Goal: Task Accomplishment & Management: Complete application form

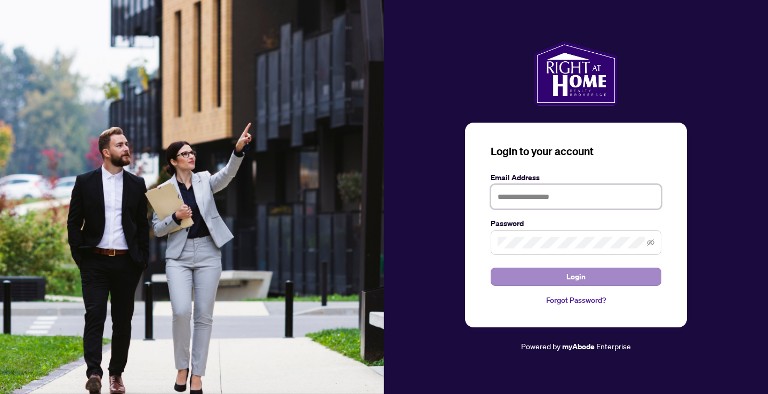
type input "**********"
click at [555, 276] on button "Login" at bounding box center [575, 277] width 171 height 18
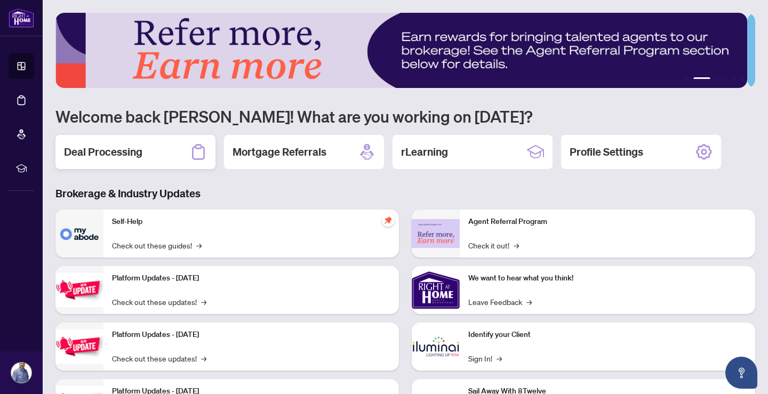
click at [133, 149] on h2 "Deal Processing" at bounding box center [103, 151] width 78 height 15
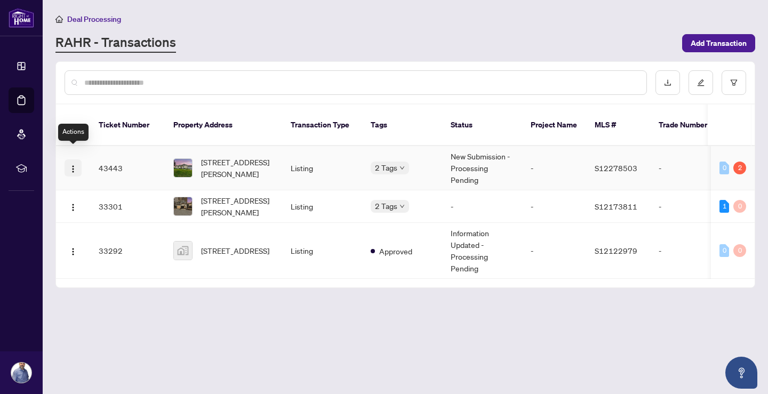
click at [78, 159] on button "button" at bounding box center [72, 167] width 17 height 17
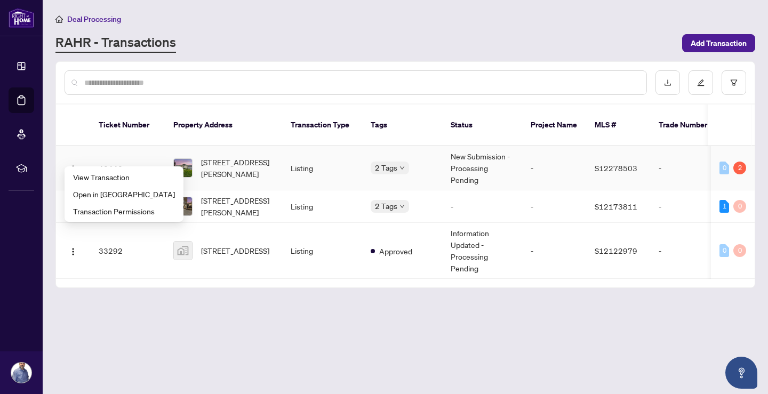
click at [221, 158] on span "[STREET_ADDRESS][PERSON_NAME]" at bounding box center [237, 167] width 72 height 23
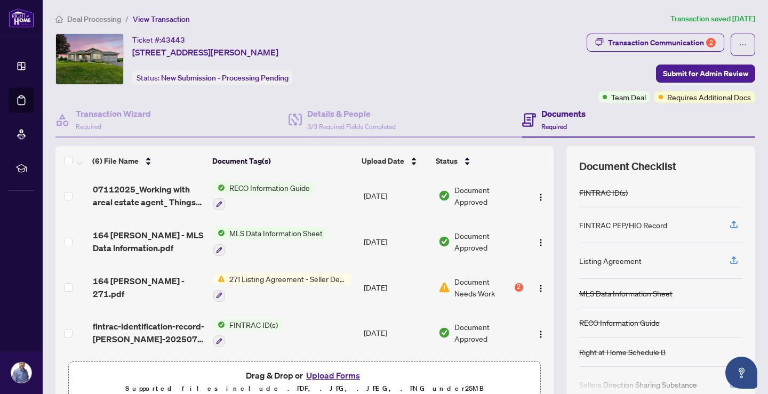
scroll to position [52, 0]
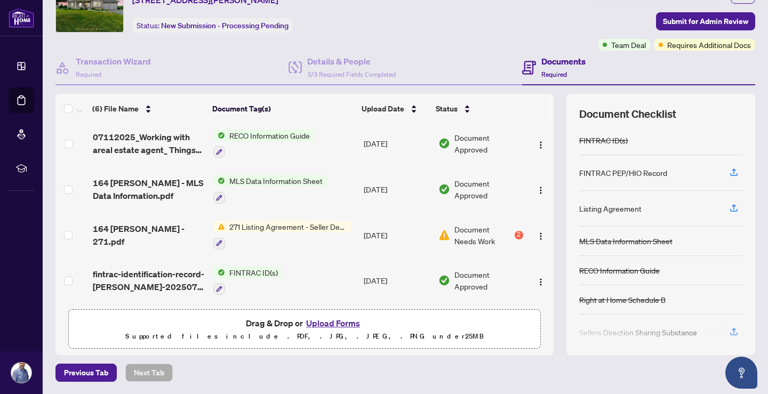
click at [514, 231] on div "2" at bounding box center [518, 235] width 9 height 9
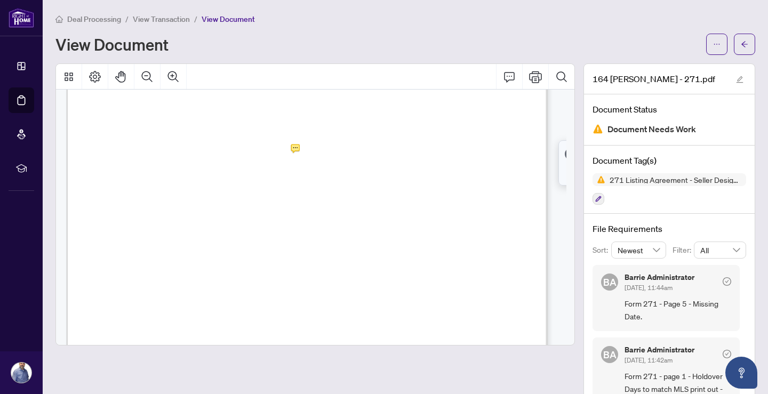
scroll to position [2615, 0]
click at [740, 47] on icon "arrow-left" at bounding box center [743, 44] width 7 height 7
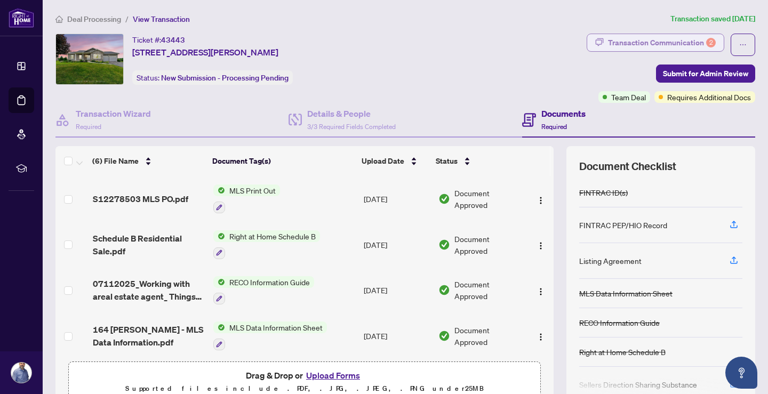
click at [652, 45] on div "Transaction Communication 2" at bounding box center [662, 42] width 108 height 17
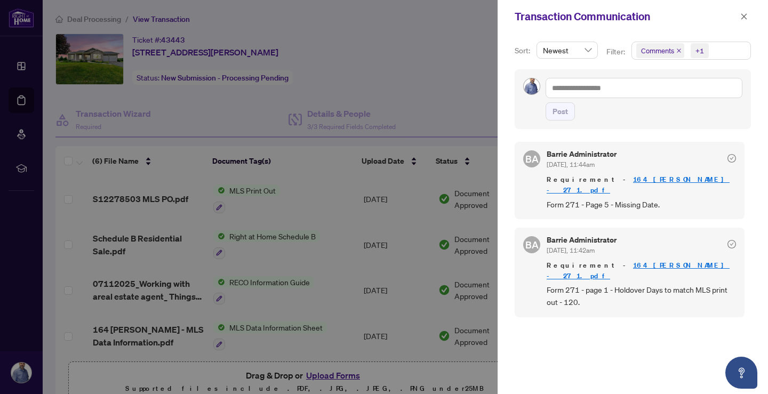
click at [470, 77] on div at bounding box center [384, 197] width 768 height 394
click at [615, 261] on link "164 [PERSON_NAME] - 271.pdf" at bounding box center [637, 271] width 183 height 20
click at [220, 120] on div at bounding box center [384, 197] width 768 height 394
click at [747, 19] on icon "close" at bounding box center [743, 16] width 7 height 7
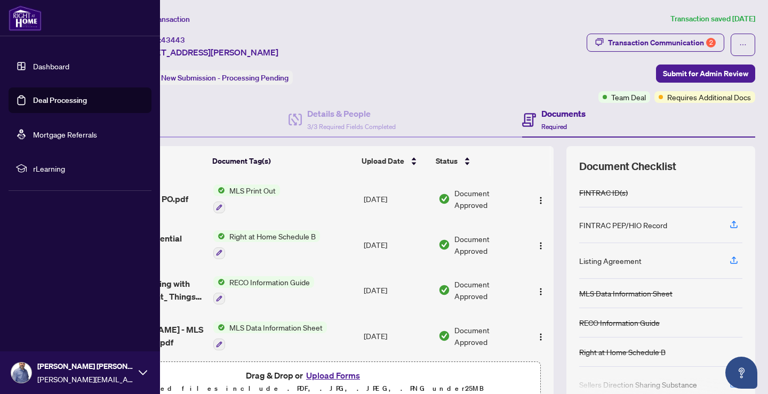
click at [33, 64] on link "Dashboard" at bounding box center [51, 66] width 36 height 10
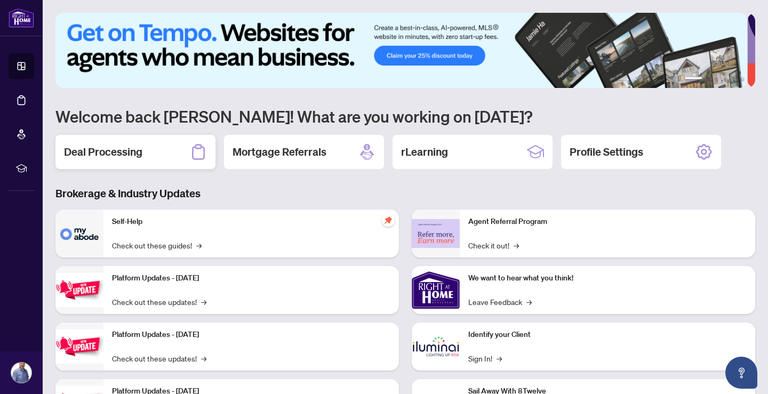
click at [155, 147] on div "Deal Processing" at bounding box center [135, 152] width 160 height 34
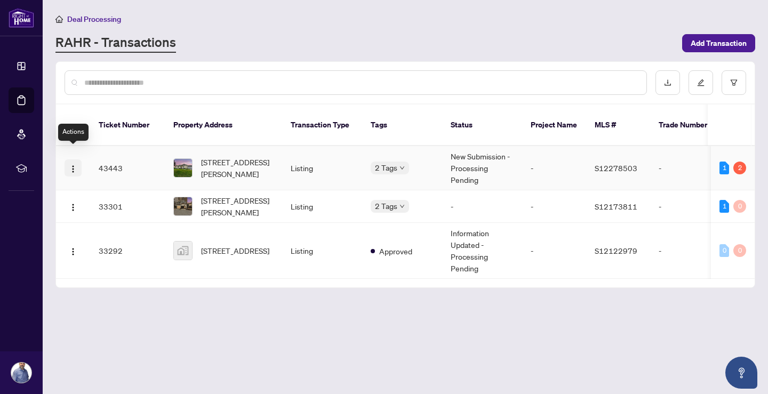
click at [72, 165] on img "button" at bounding box center [73, 169] width 9 height 9
click at [259, 159] on span "[STREET_ADDRESS][PERSON_NAME]" at bounding box center [237, 167] width 72 height 23
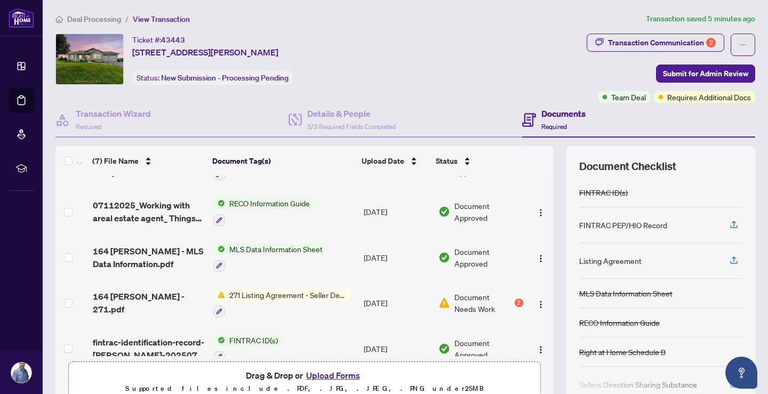
scroll to position [142, 0]
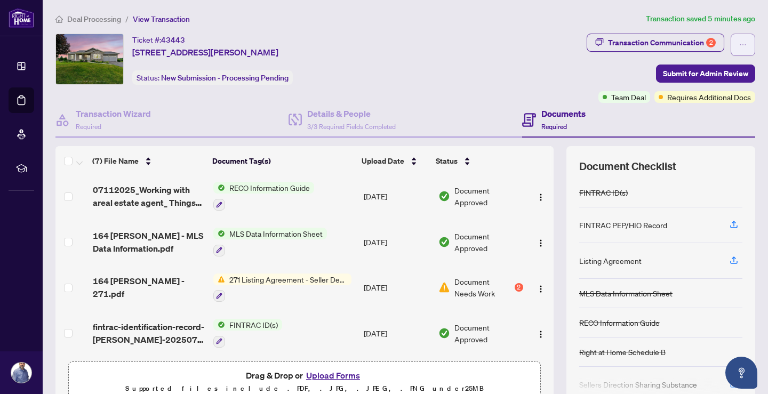
click at [738, 40] on button "button" at bounding box center [742, 45] width 25 height 22
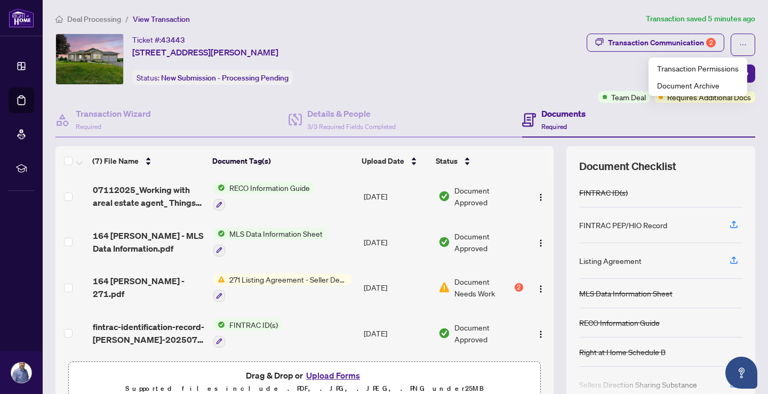
click at [459, 76] on div "Ticket #: 43443 [STREET_ADDRESS][PERSON_NAME] Status: New Submission - Processi…" at bounding box center [318, 59] width 527 height 51
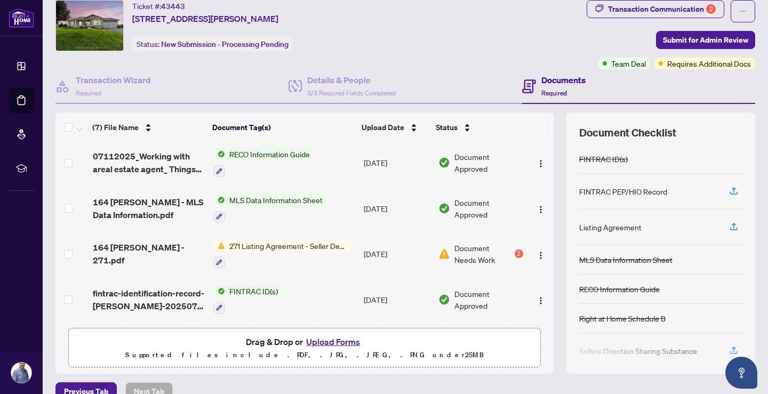
scroll to position [52, 0]
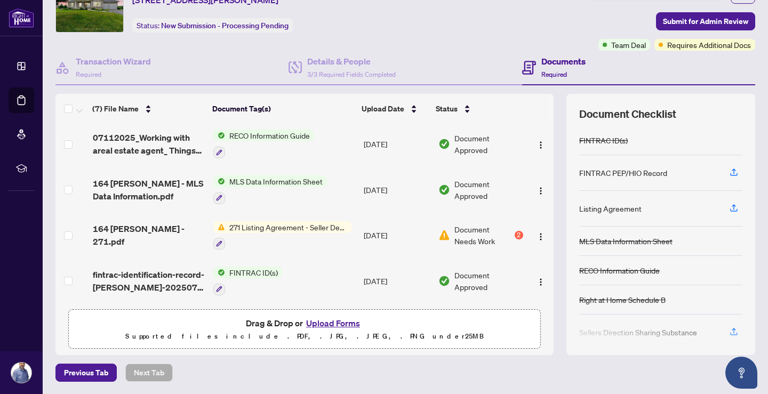
click at [310, 326] on button "Upload Forms" at bounding box center [333, 323] width 60 height 14
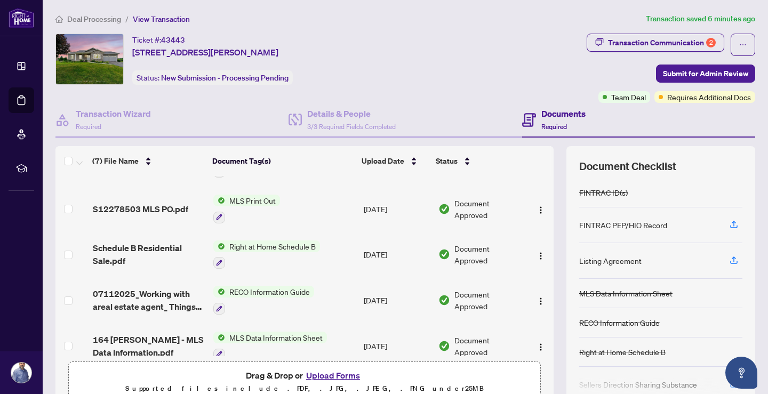
scroll to position [35, 0]
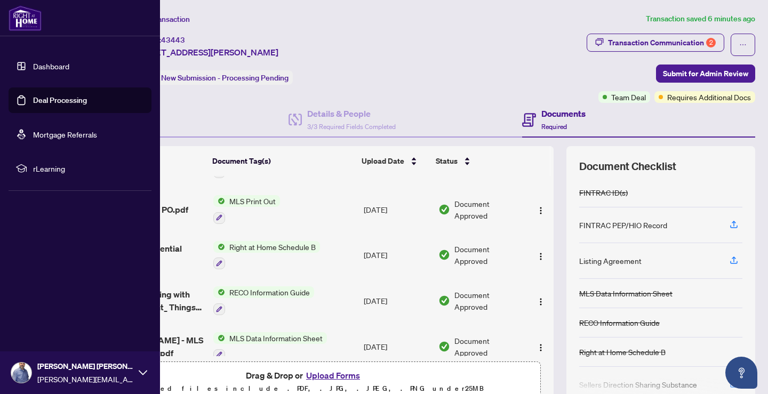
click at [45, 97] on link "Deal Processing" at bounding box center [60, 100] width 54 height 10
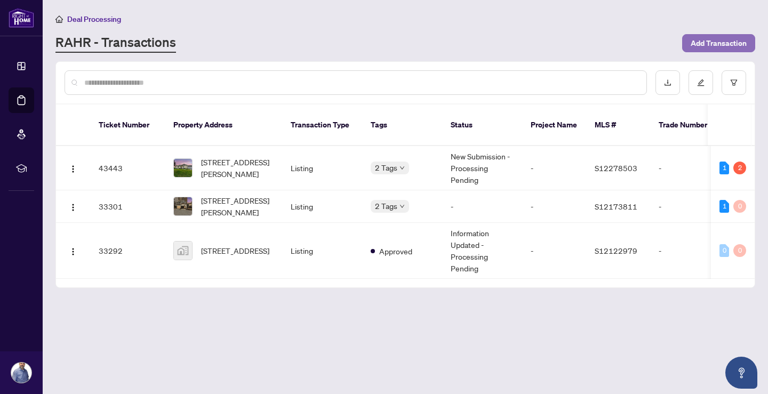
click at [714, 41] on span "Add Transaction" at bounding box center [718, 43] width 56 height 17
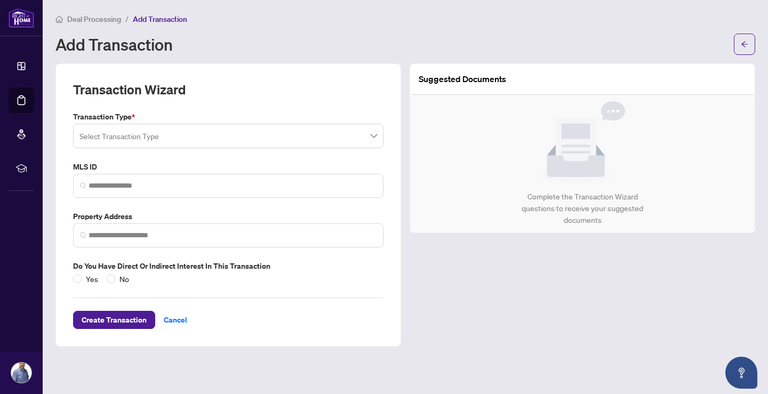
click at [120, 138] on input "search" at bounding box center [223, 137] width 288 height 23
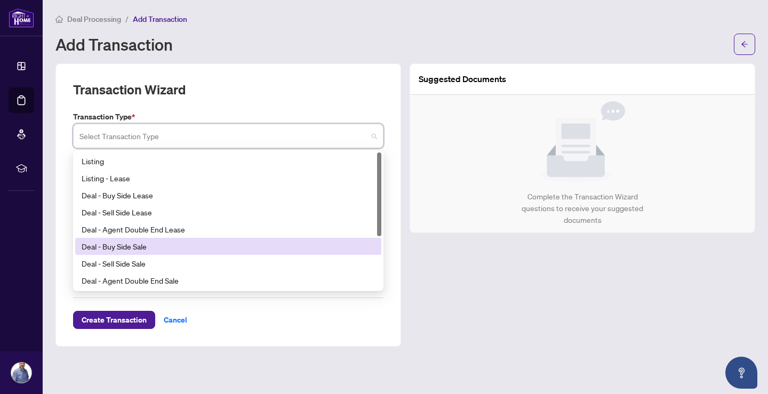
scroll to position [53, 0]
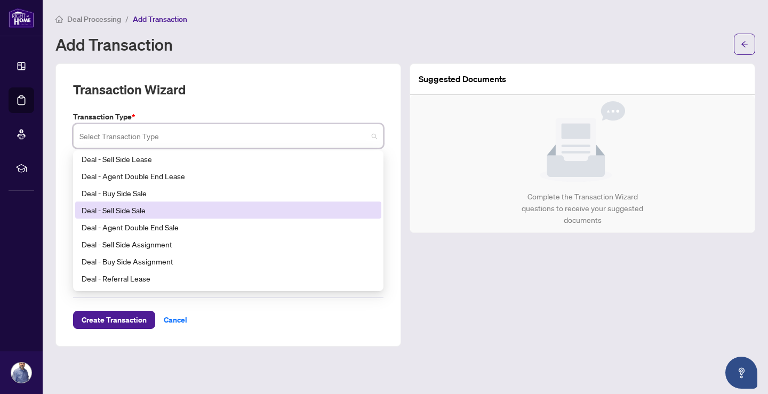
click at [98, 214] on div "Deal - Sell Side Sale" at bounding box center [228, 210] width 293 height 12
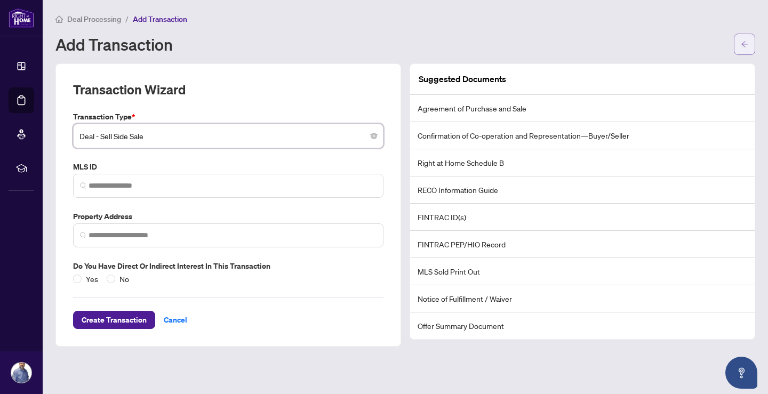
click at [741, 43] on icon "arrow-left" at bounding box center [743, 44] width 7 height 7
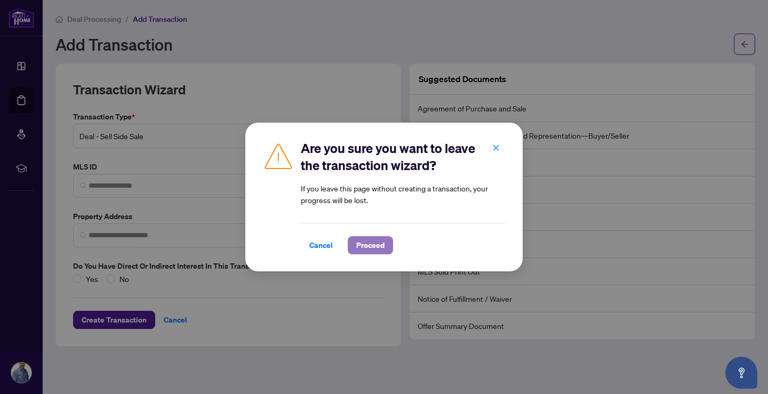
click at [364, 240] on span "Proceed" at bounding box center [370, 245] width 28 height 17
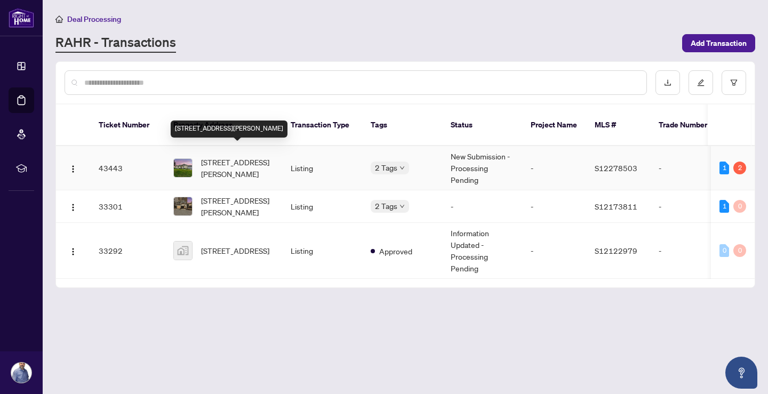
click at [216, 157] on span "[STREET_ADDRESS][PERSON_NAME]" at bounding box center [237, 167] width 72 height 23
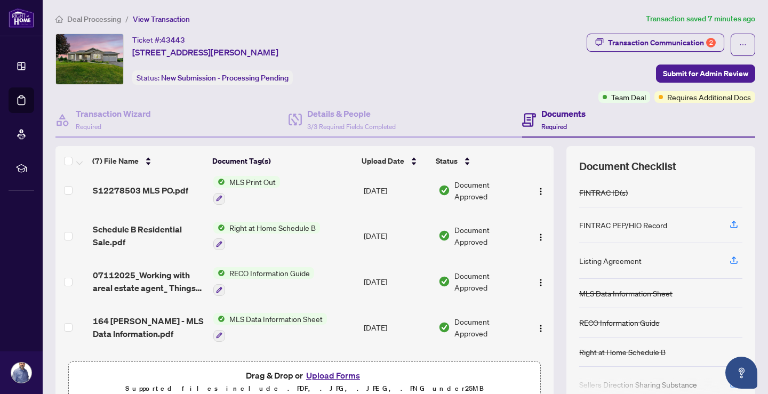
scroll to position [142, 0]
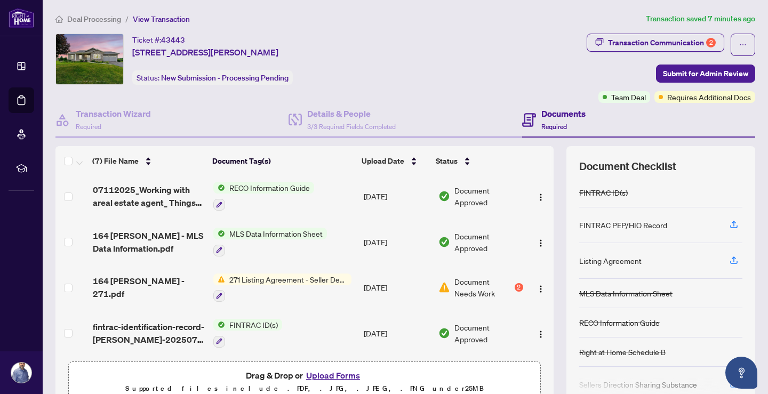
click at [337, 376] on button "Upload Forms" at bounding box center [333, 375] width 60 height 14
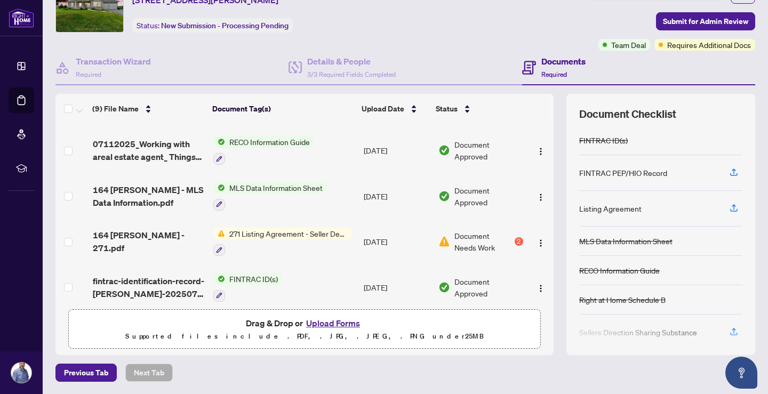
scroll to position [0, 0]
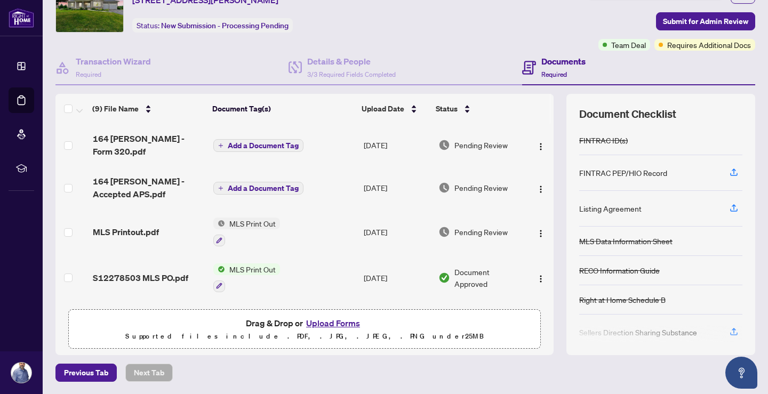
click at [246, 142] on span "Add a Document Tag" at bounding box center [263, 145] width 71 height 7
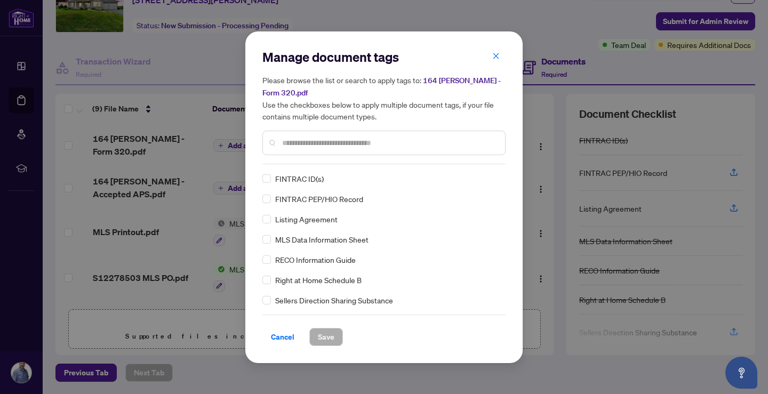
click at [328, 135] on div at bounding box center [383, 143] width 243 height 25
click at [326, 135] on div at bounding box center [383, 143] width 243 height 25
click at [322, 146] on input "text" at bounding box center [389, 143] width 214 height 12
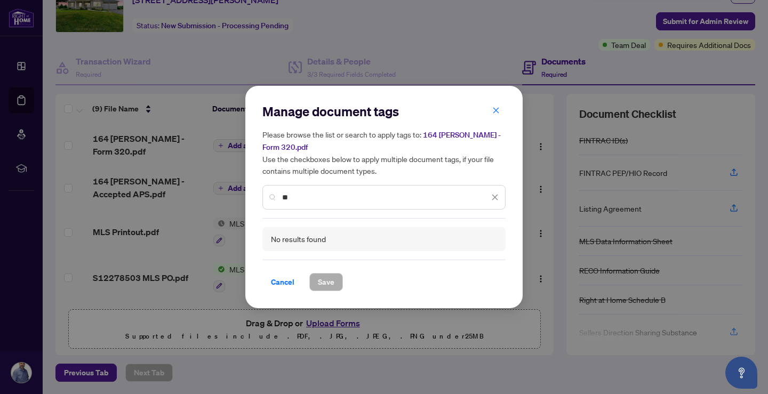
type input "*"
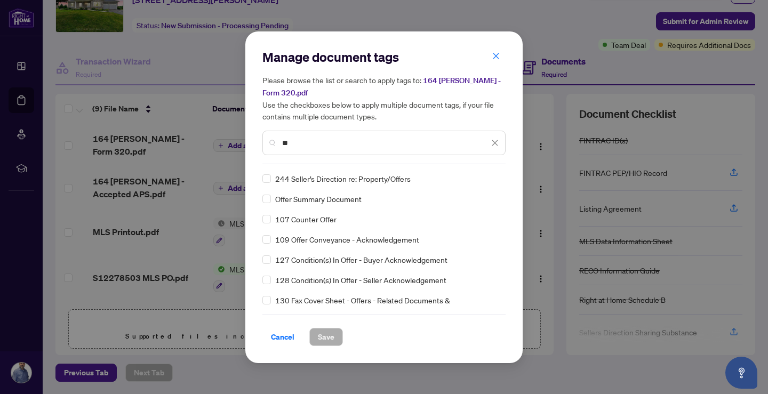
type input "*"
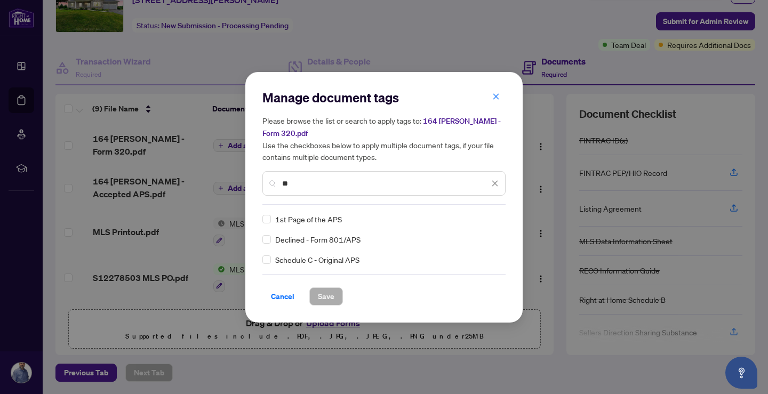
type input "*"
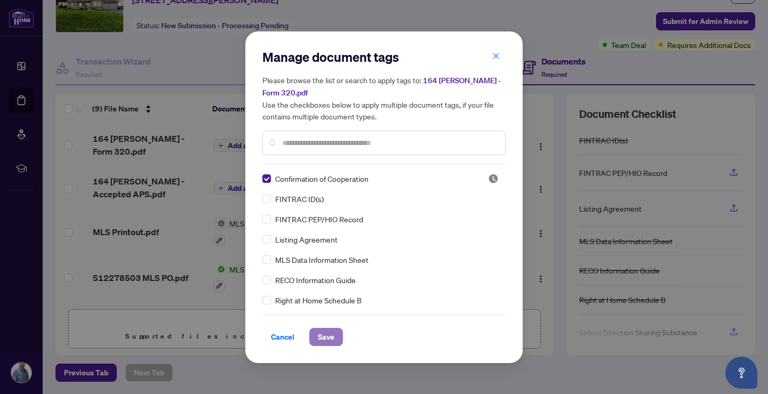
click at [326, 335] on span "Save" at bounding box center [326, 336] width 17 height 17
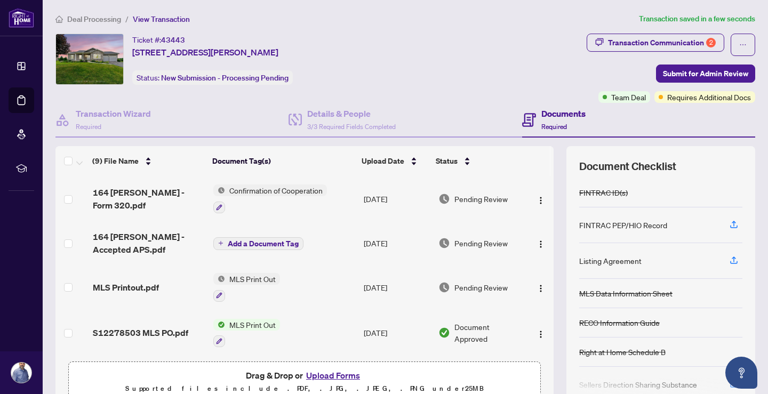
click at [240, 242] on span "Add a Document Tag" at bounding box center [263, 243] width 71 height 7
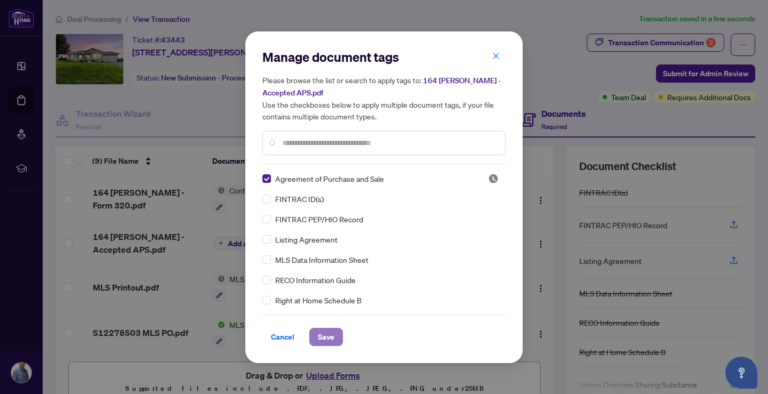
click at [321, 338] on span "Save" at bounding box center [326, 336] width 17 height 17
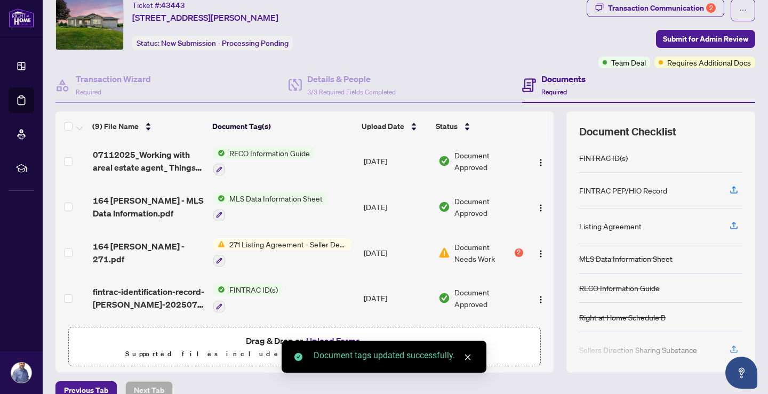
scroll to position [52, 0]
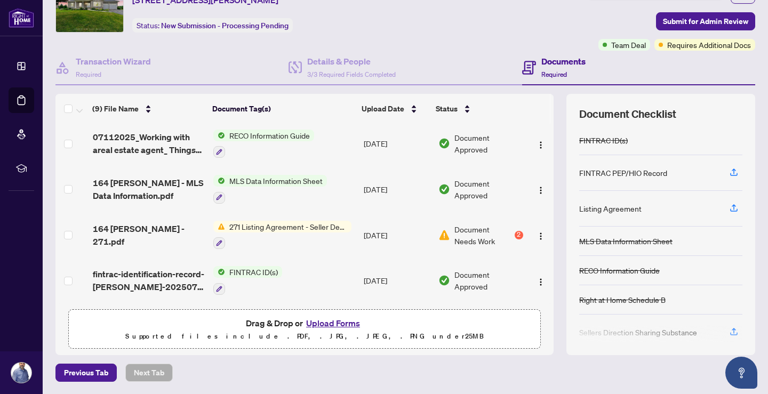
click at [295, 223] on span "271 Listing Agreement - Seller Designated Representation Agreement Authority to…" at bounding box center [288, 227] width 126 height 12
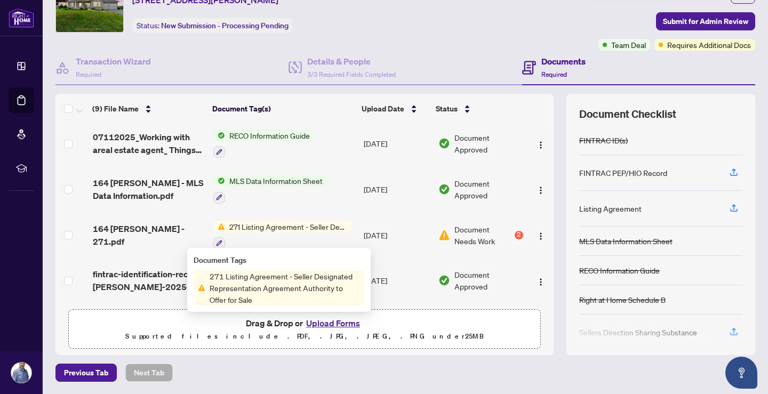
click at [238, 289] on span "271 Listing Agreement - Seller Designated Representation Agreement Authority to…" at bounding box center [284, 287] width 159 height 35
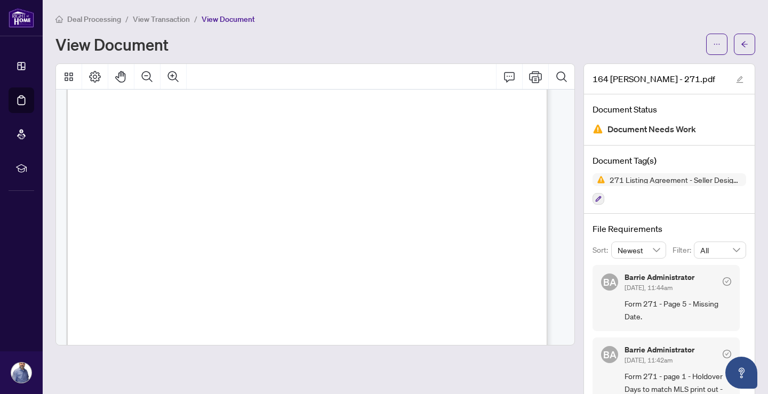
scroll to position [213, 0]
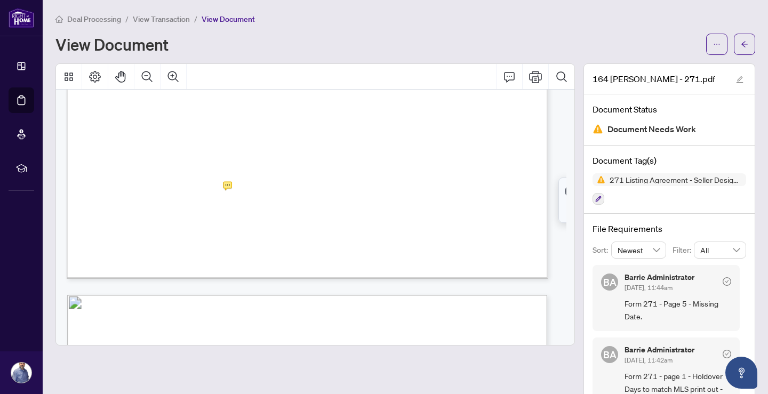
scroll to position [533, 0]
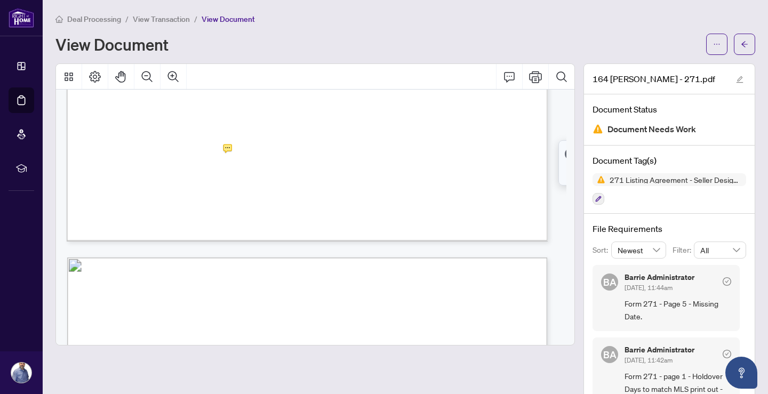
scroll to position [586, 0]
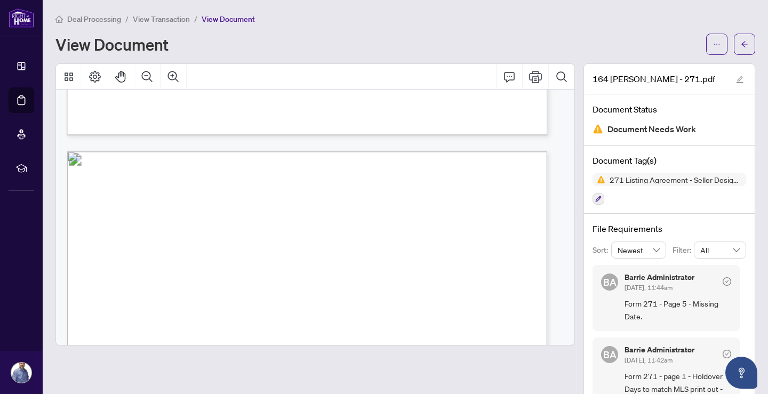
click at [173, 21] on span "View Transaction" at bounding box center [161, 19] width 57 height 10
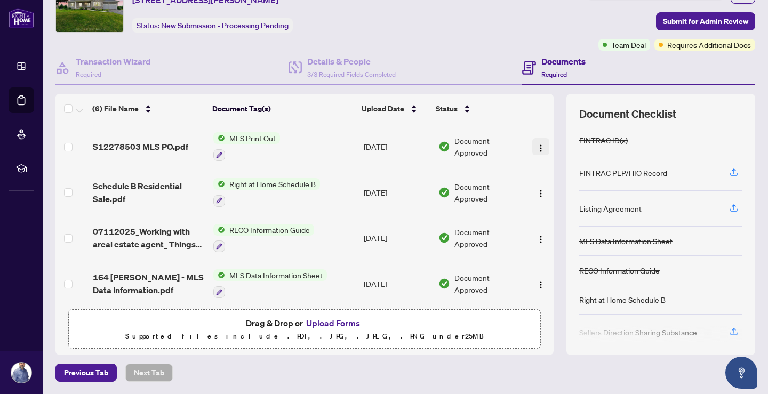
click at [536, 146] on img "button" at bounding box center [540, 148] width 9 height 9
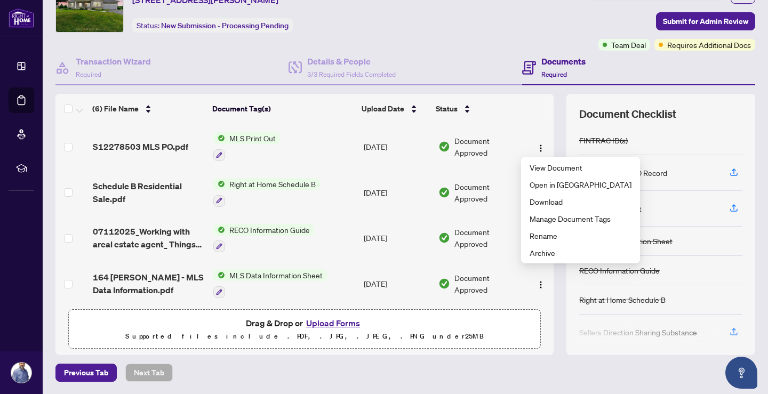
click at [286, 148] on td "MLS Print Out" at bounding box center [284, 147] width 151 height 46
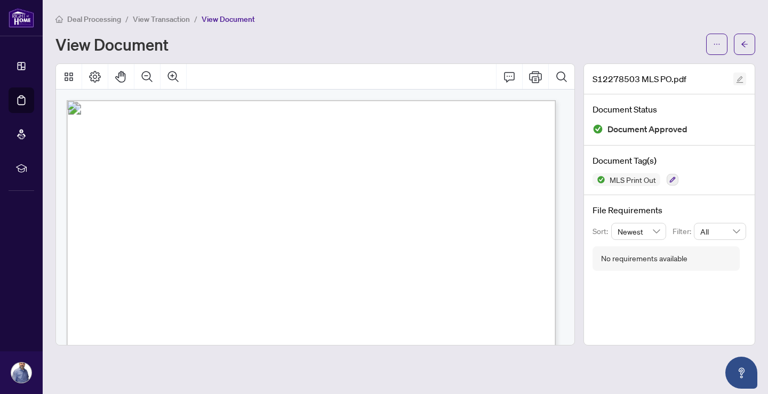
click at [739, 79] on icon "edit" at bounding box center [739, 79] width 7 height 7
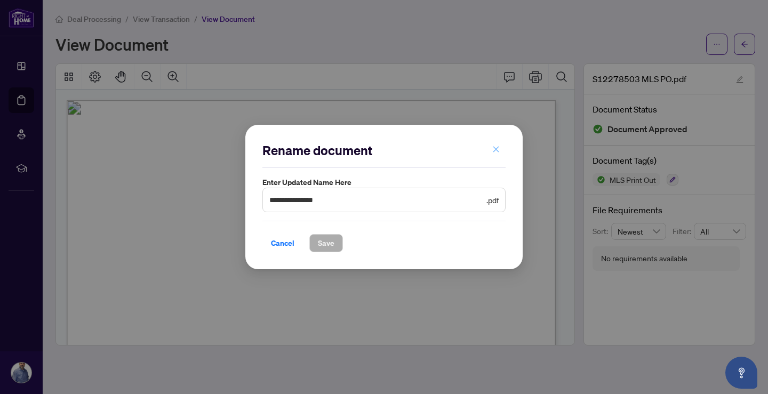
click at [494, 150] on icon "close" at bounding box center [495, 149] width 7 height 7
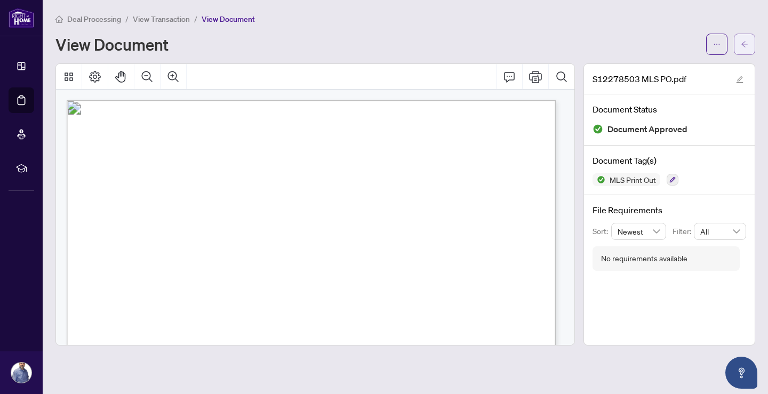
click at [741, 45] on icon "arrow-left" at bounding box center [743, 44] width 7 height 7
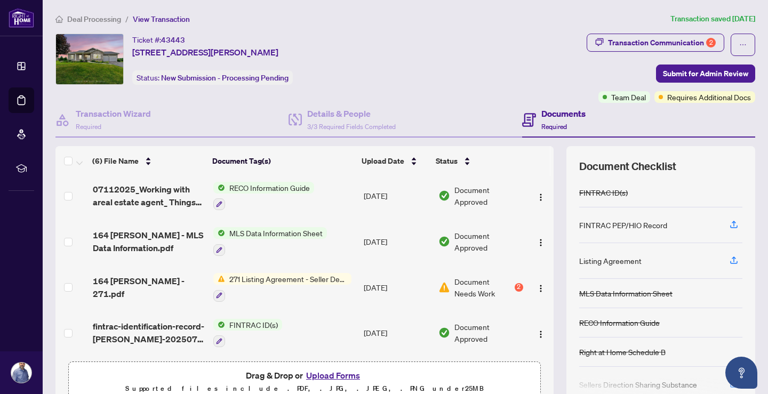
scroll to position [52, 0]
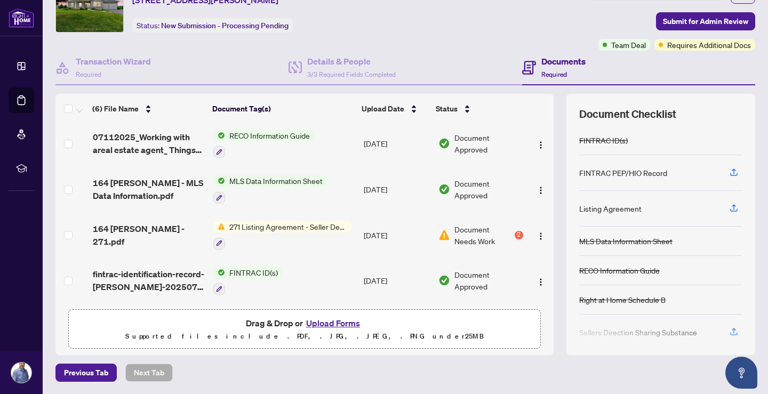
click at [341, 321] on button "Upload Forms" at bounding box center [333, 323] width 60 height 14
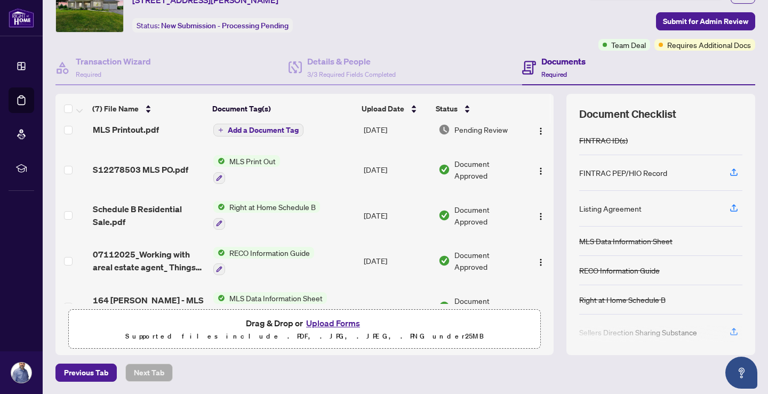
scroll to position [0, 0]
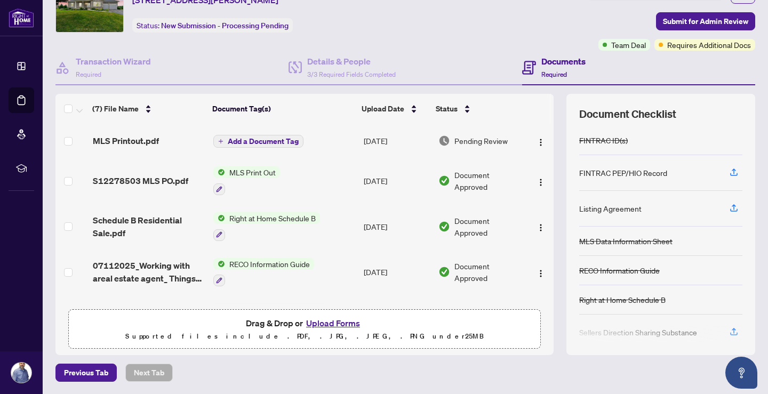
click at [257, 141] on span "Add a Document Tag" at bounding box center [263, 141] width 71 height 7
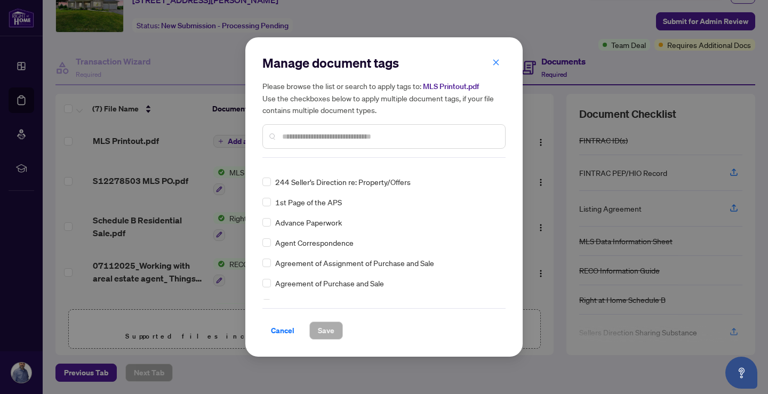
scroll to position [213, 0]
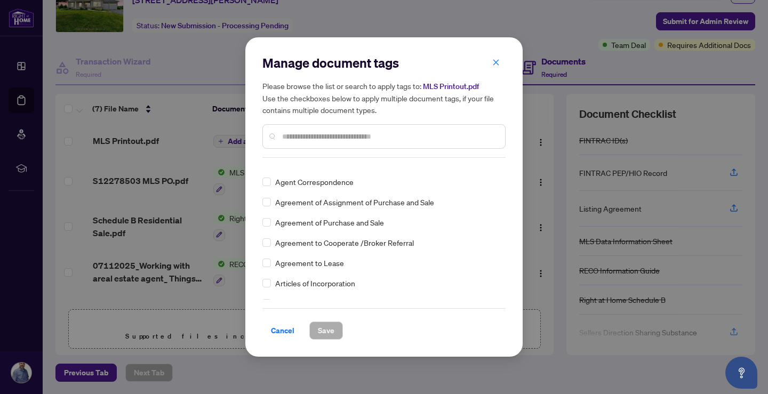
click at [301, 138] on input "text" at bounding box center [389, 137] width 214 height 12
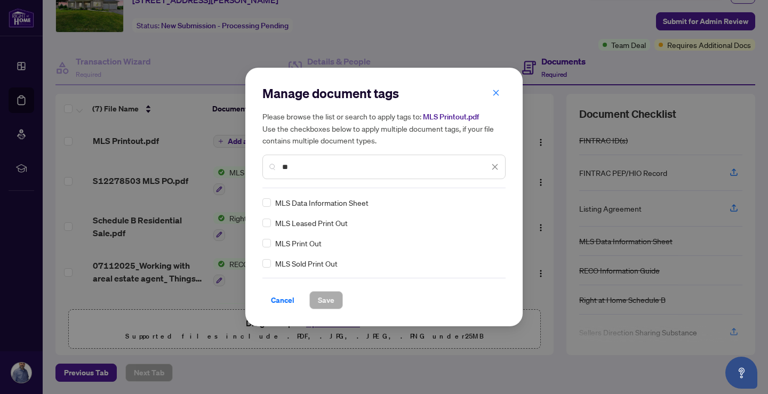
scroll to position [0, 0]
type input "**"
click at [326, 301] on span "Save" at bounding box center [326, 300] width 17 height 17
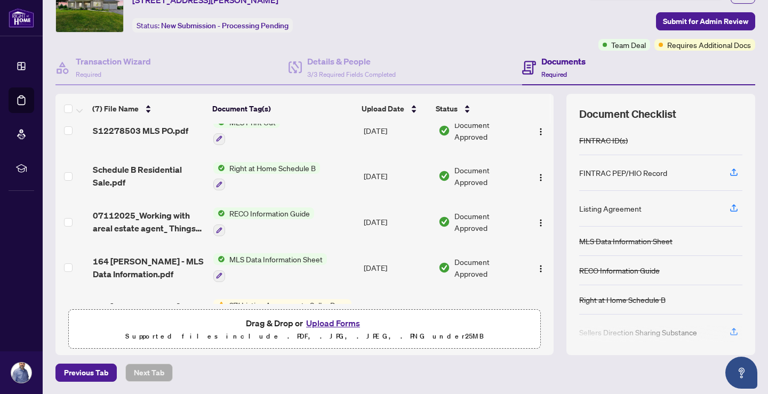
scroll to position [142, 0]
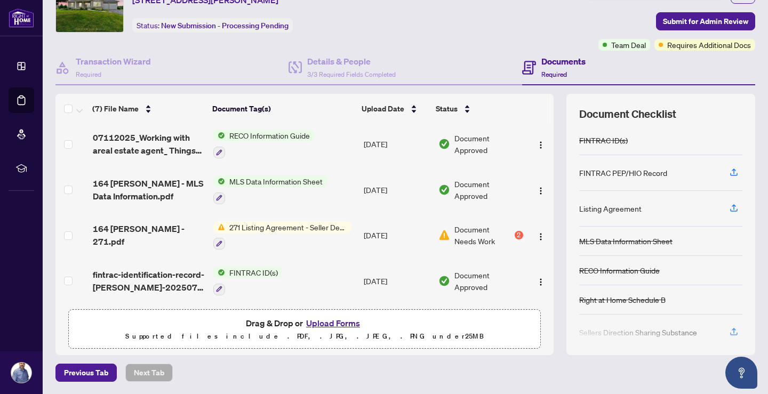
click at [309, 222] on span "271 Listing Agreement - Seller Designated Representation Agreement Authority to…" at bounding box center [288, 227] width 126 height 12
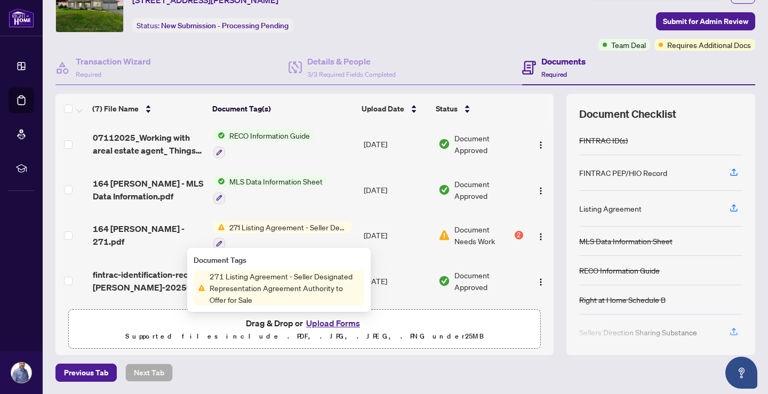
click at [144, 330] on p "Supported files include .PDF, .JPG, .JPEG, .PNG under 25 MB" at bounding box center [304, 336] width 458 height 13
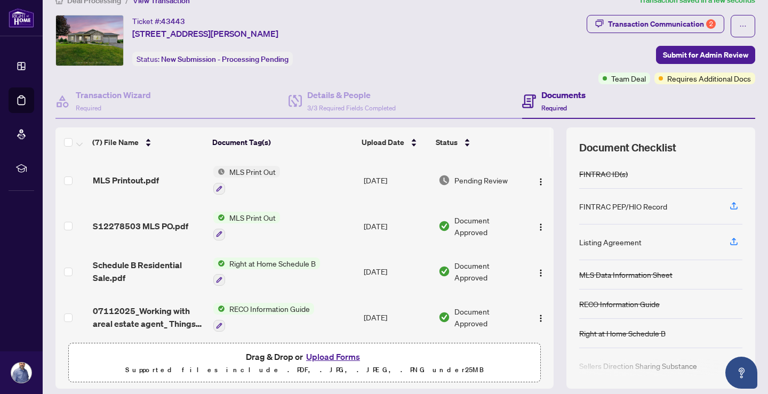
scroll to position [0, 0]
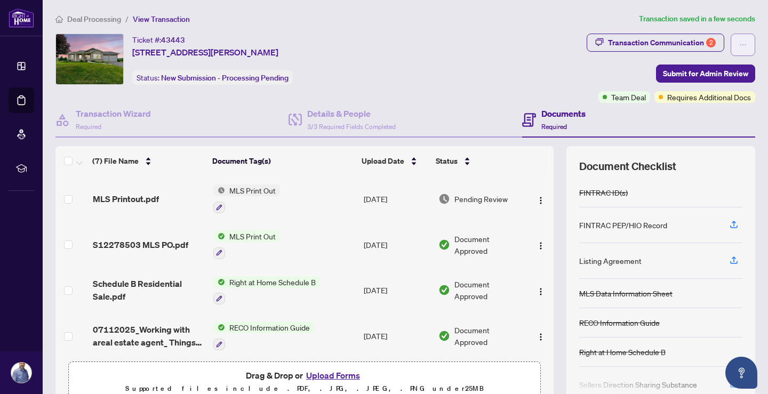
click at [730, 41] on button "button" at bounding box center [742, 45] width 25 height 22
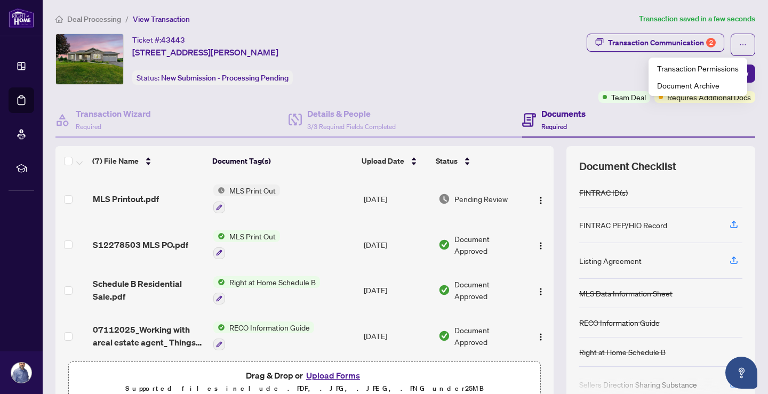
click at [439, 91] on div "Ticket #: 43443 [STREET_ADDRESS][PERSON_NAME] Status: New Submission - Processi…" at bounding box center [318, 68] width 531 height 69
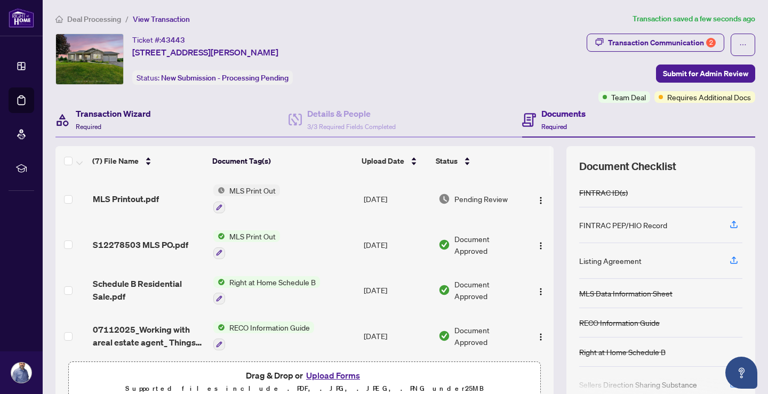
click at [110, 116] on h4 "Transaction Wizard" at bounding box center [113, 113] width 75 height 13
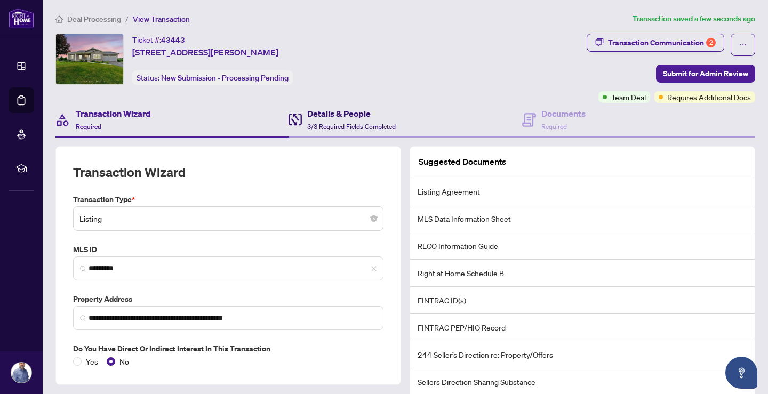
click at [342, 123] on span "3/3 Required Fields Completed" at bounding box center [351, 127] width 88 height 8
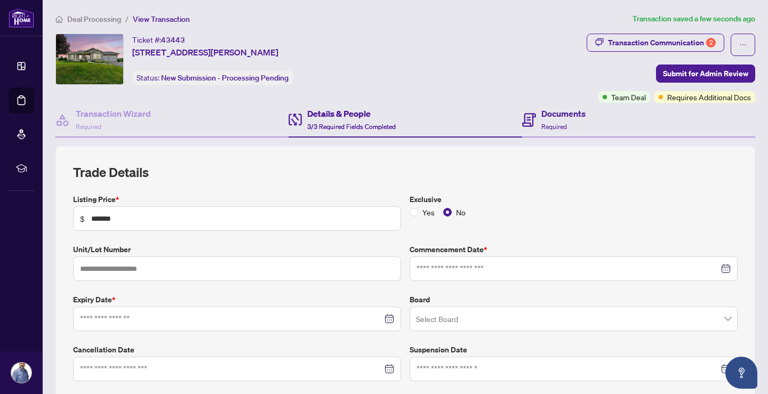
type input "**********"
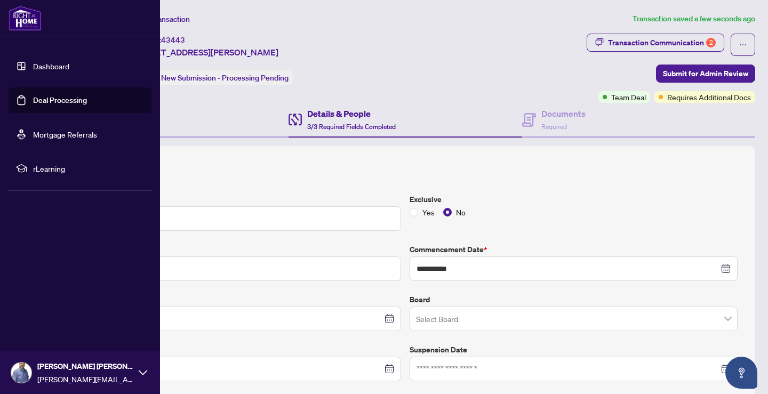
click at [47, 70] on link "Dashboard" at bounding box center [51, 66] width 36 height 10
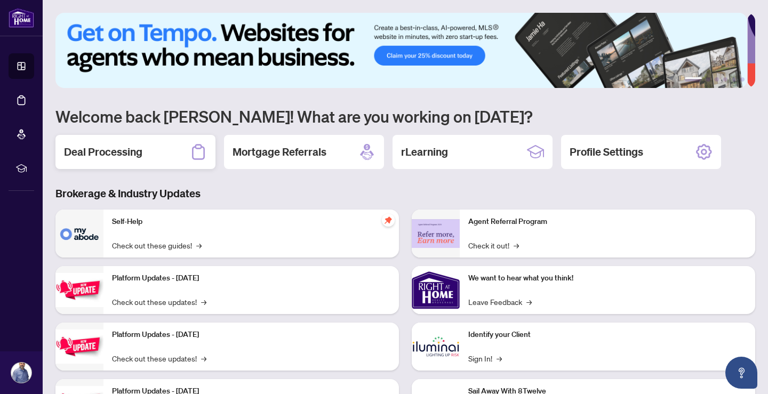
click at [165, 151] on div "Deal Processing" at bounding box center [135, 152] width 160 height 34
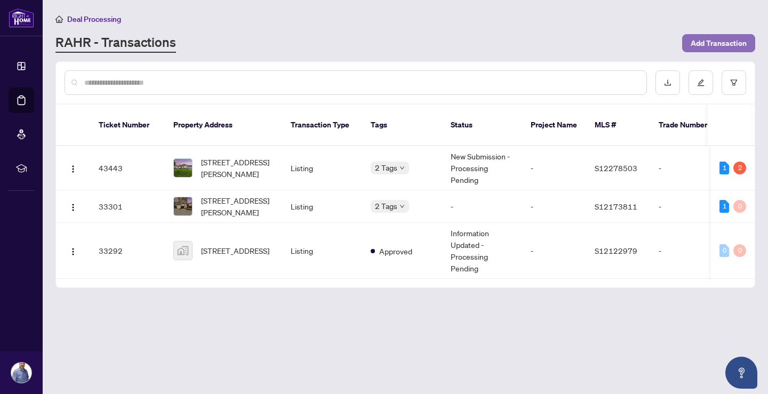
click at [715, 44] on span "Add Transaction" at bounding box center [718, 43] width 56 height 17
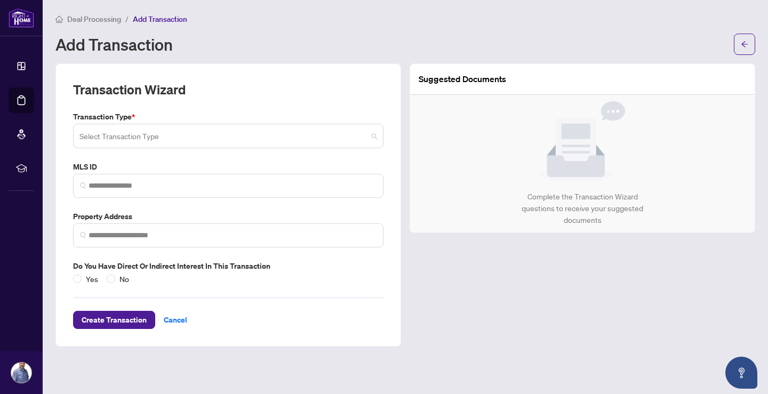
click at [225, 139] on input "search" at bounding box center [223, 137] width 288 height 23
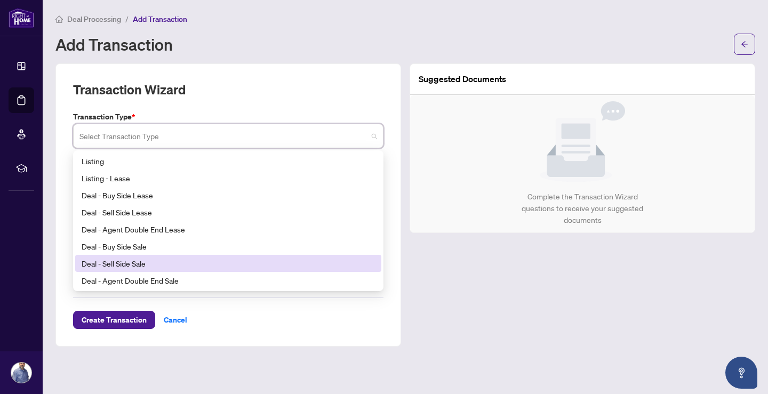
click at [124, 265] on div "Deal - Sell Side Sale" at bounding box center [228, 263] width 293 height 12
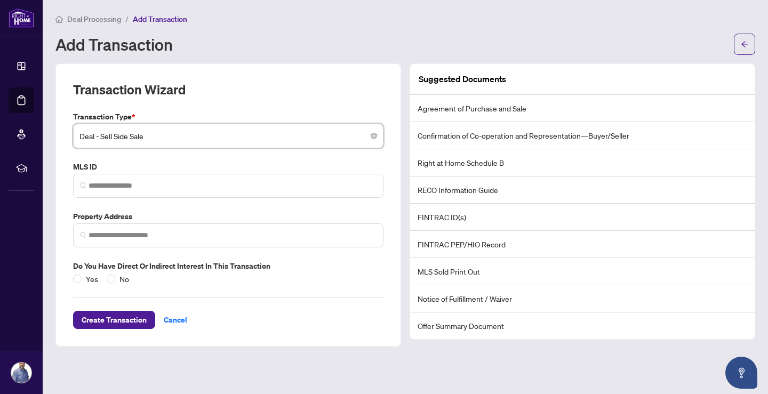
click at [314, 144] on span "Deal - Sell Side Sale" at bounding box center [227, 136] width 297 height 20
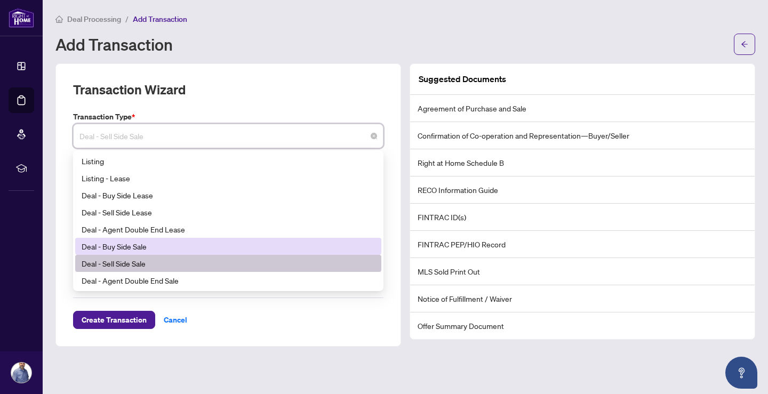
click at [128, 244] on div "Deal - Buy Side Sale" at bounding box center [228, 246] width 293 height 12
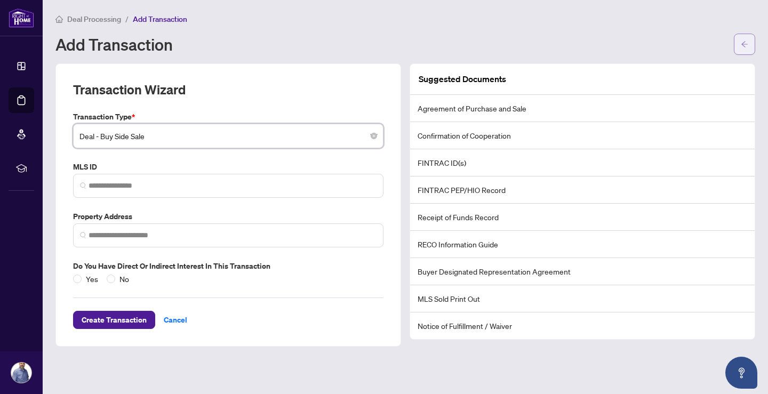
click at [745, 47] on icon "arrow-left" at bounding box center [743, 44] width 7 height 7
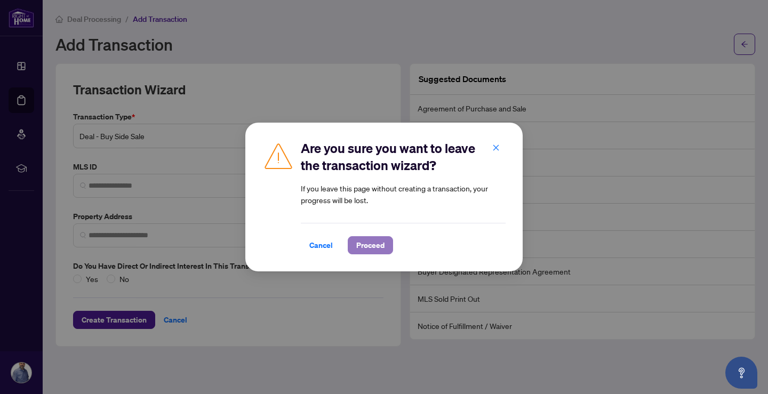
click at [375, 244] on span "Proceed" at bounding box center [370, 245] width 28 height 17
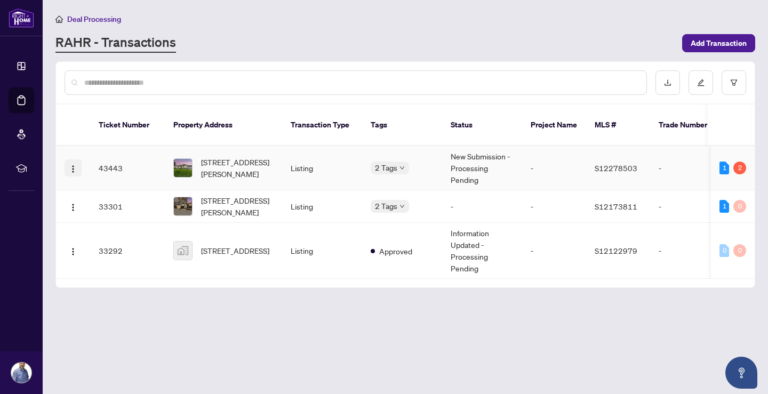
click at [68, 159] on button "button" at bounding box center [72, 167] width 17 height 17
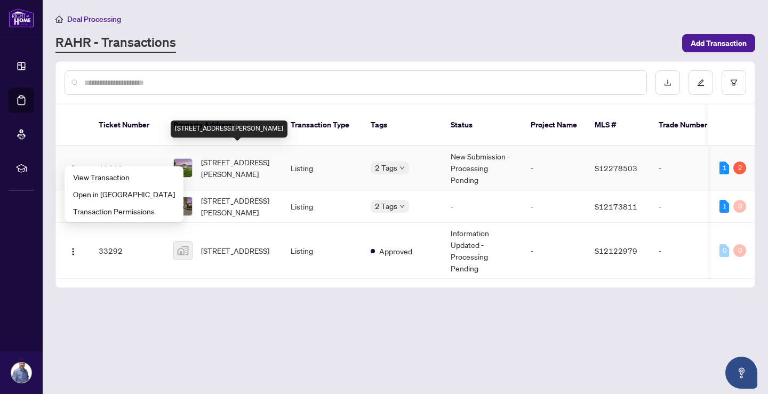
click at [239, 162] on span "[STREET_ADDRESS][PERSON_NAME]" at bounding box center [237, 167] width 72 height 23
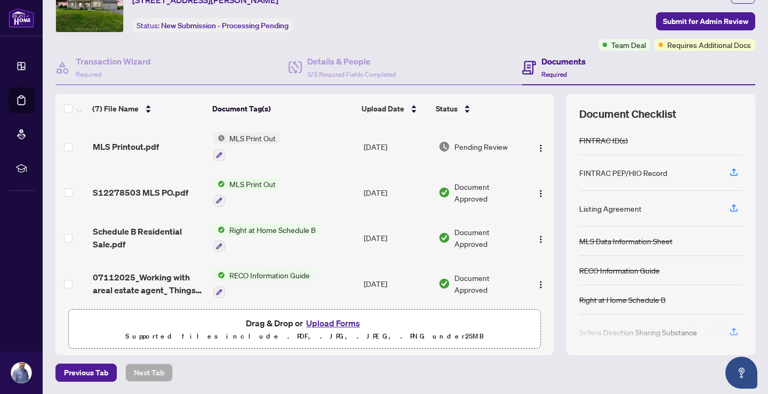
click at [564, 67] on h4 "Documents" at bounding box center [563, 61] width 44 height 13
click at [558, 60] on h4 "Documents" at bounding box center [563, 61] width 44 height 13
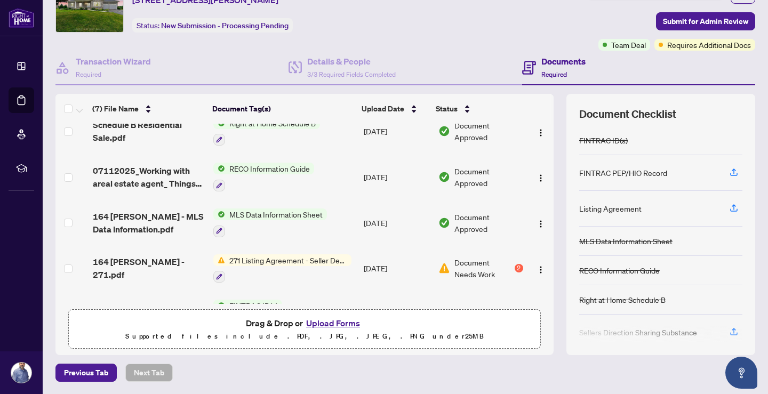
scroll to position [142, 0]
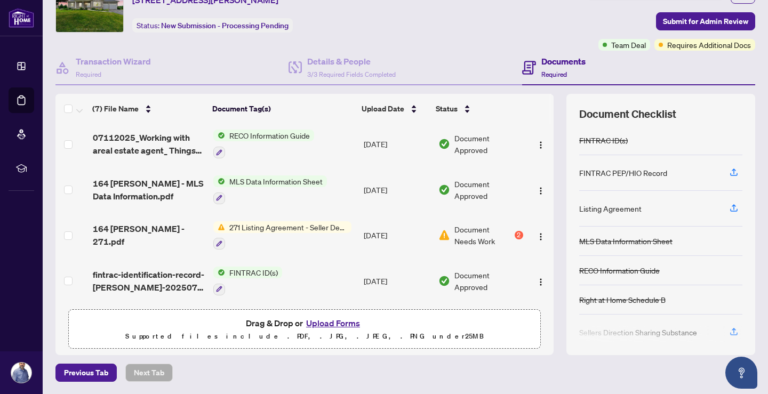
click at [245, 225] on span "271 Listing Agreement - Seller Designated Representation Agreement Authority to…" at bounding box center [288, 227] width 126 height 12
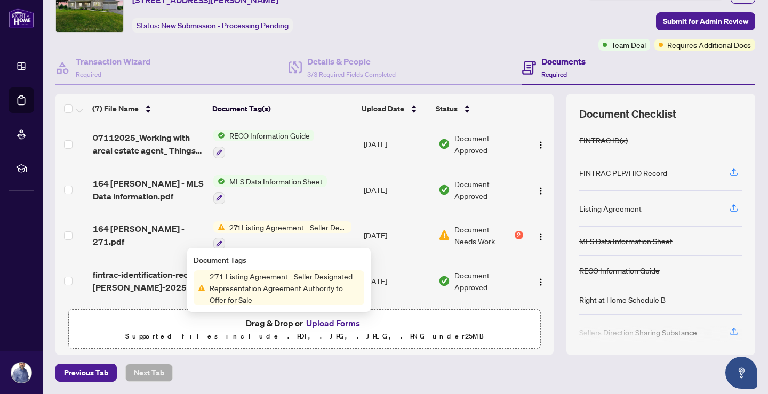
click at [239, 294] on span "271 Listing Agreement - Seller Designated Representation Agreement Authority to…" at bounding box center [284, 287] width 159 height 35
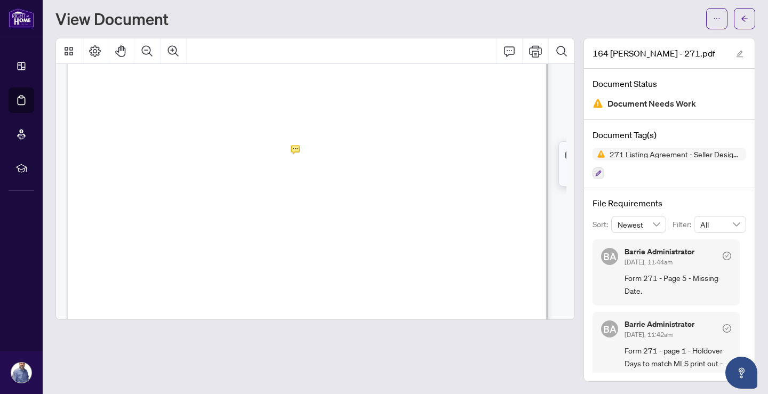
scroll to position [18, 0]
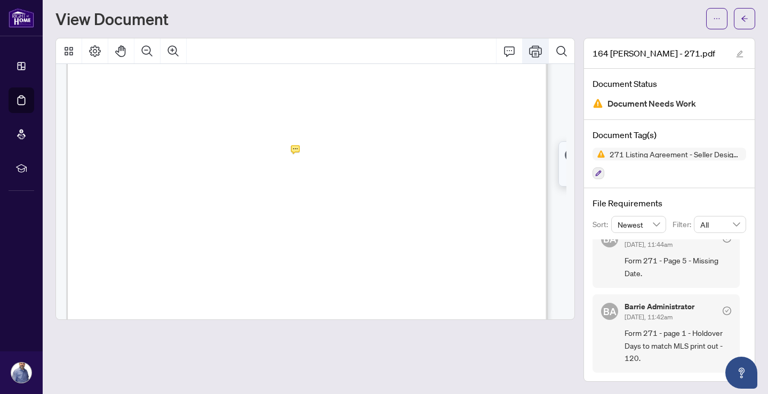
click at [530, 50] on icon "Print" at bounding box center [535, 51] width 13 height 13
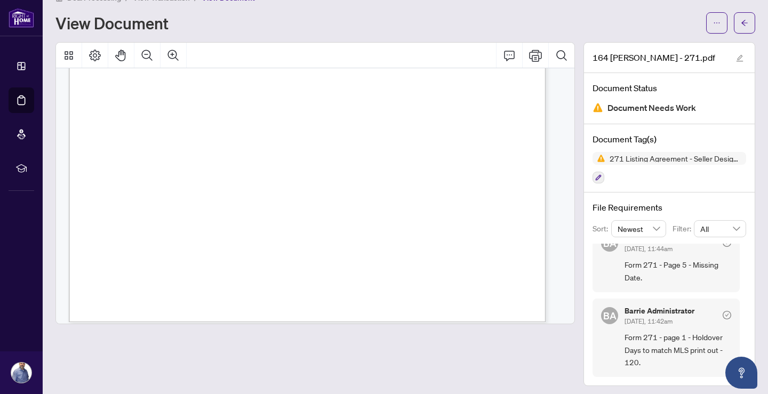
scroll to position [1599, 0]
click at [741, 23] on icon "arrow-left" at bounding box center [744, 23] width 6 height 6
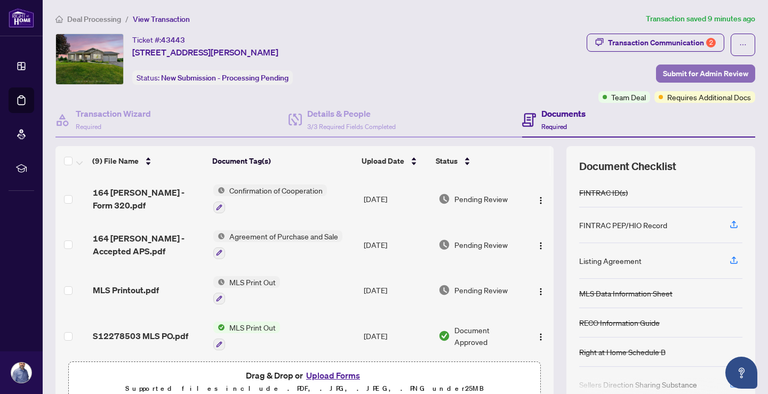
click at [688, 74] on span "Submit for Admin Review" at bounding box center [705, 73] width 85 height 17
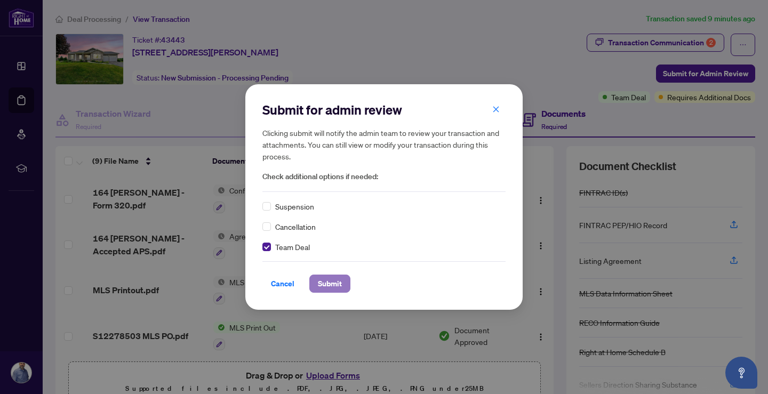
click at [321, 283] on span "Submit" at bounding box center [330, 283] width 24 height 17
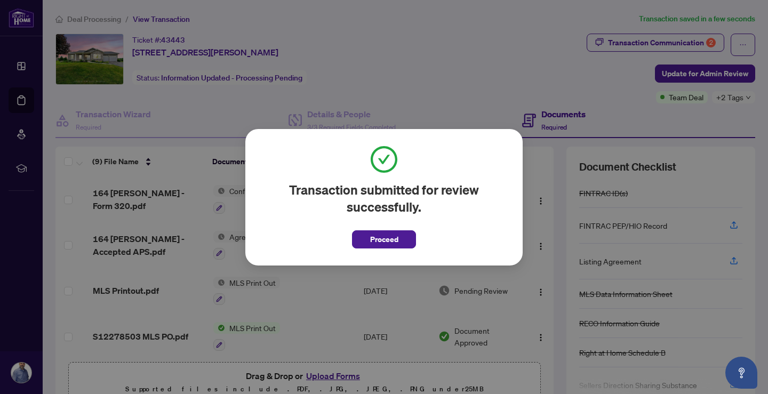
click at [368, 244] on button "Proceed" at bounding box center [384, 239] width 64 height 18
